Goal: Task Accomplishment & Management: Use online tool/utility

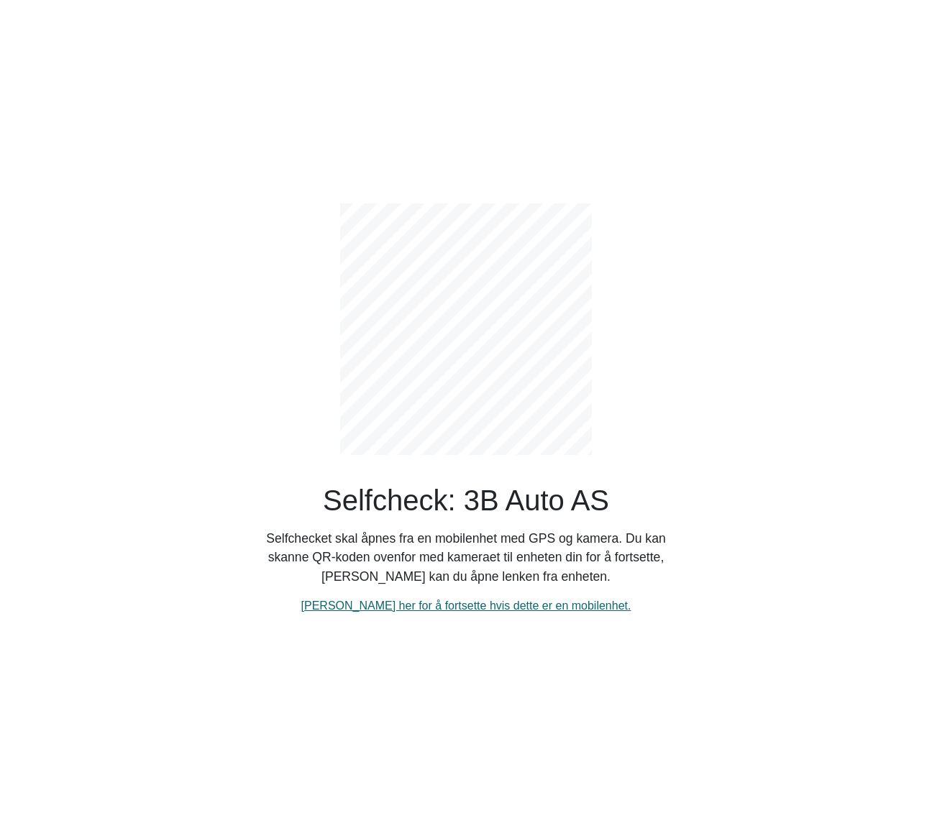
click at [443, 603] on link "[PERSON_NAME] her for å fortsette hvis dette er en mobilenhet." at bounding box center [466, 606] width 330 height 12
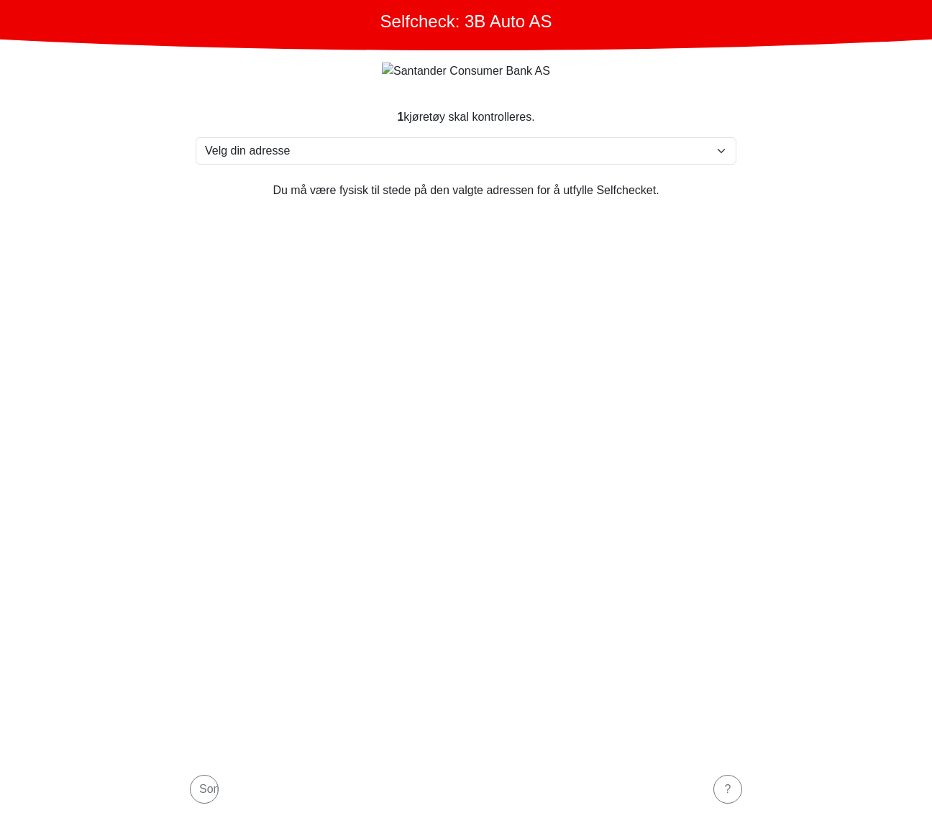
drag, startPoint x: 931, startPoint y: 0, endPoint x: 569, endPoint y: 420, distance: 554.2
click at [569, 420] on section "1 kjøretøy skal kontrolleres. Velg din adresse [STREET_ADDRESS] [PERSON_NAME] […" at bounding box center [465, 425] width 575 height 669
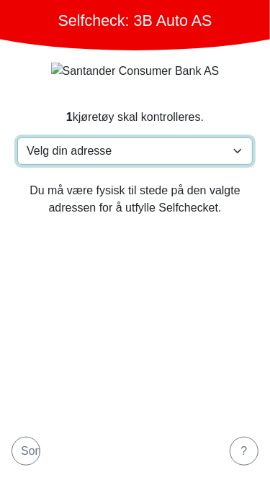
click at [161, 147] on select "Velg din adresse [STREET_ADDRESS] [PERSON_NAME] [GEOGRAPHIC_DATA], 6390 VESTNES…" at bounding box center [134, 150] width 235 height 27
click at [186, 147] on select "Velg din adresse [STREET_ADDRESS] [PERSON_NAME] [GEOGRAPHIC_DATA], 6390 VESTNES…" at bounding box center [134, 150] width 235 height 27
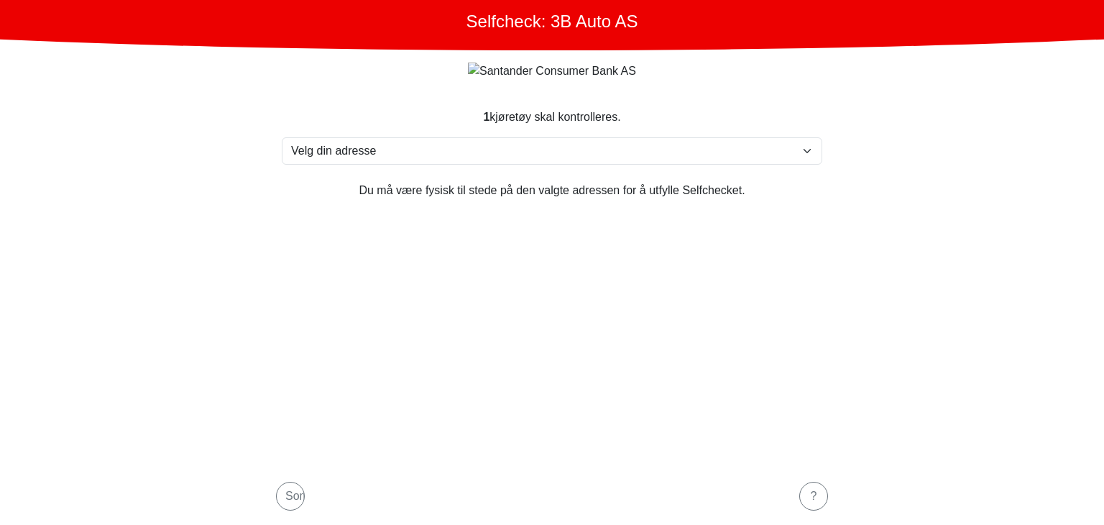
drag, startPoint x: 1048, startPoint y: 11, endPoint x: 728, endPoint y: 311, distance: 439.5
click at [728, 311] on section "1 kjøretøy skal kontrolleres. Velg din adresse [STREET_ADDRESS] [PERSON_NAME] […" at bounding box center [552, 279] width 575 height 376
